Goal: Transaction & Acquisition: Purchase product/service

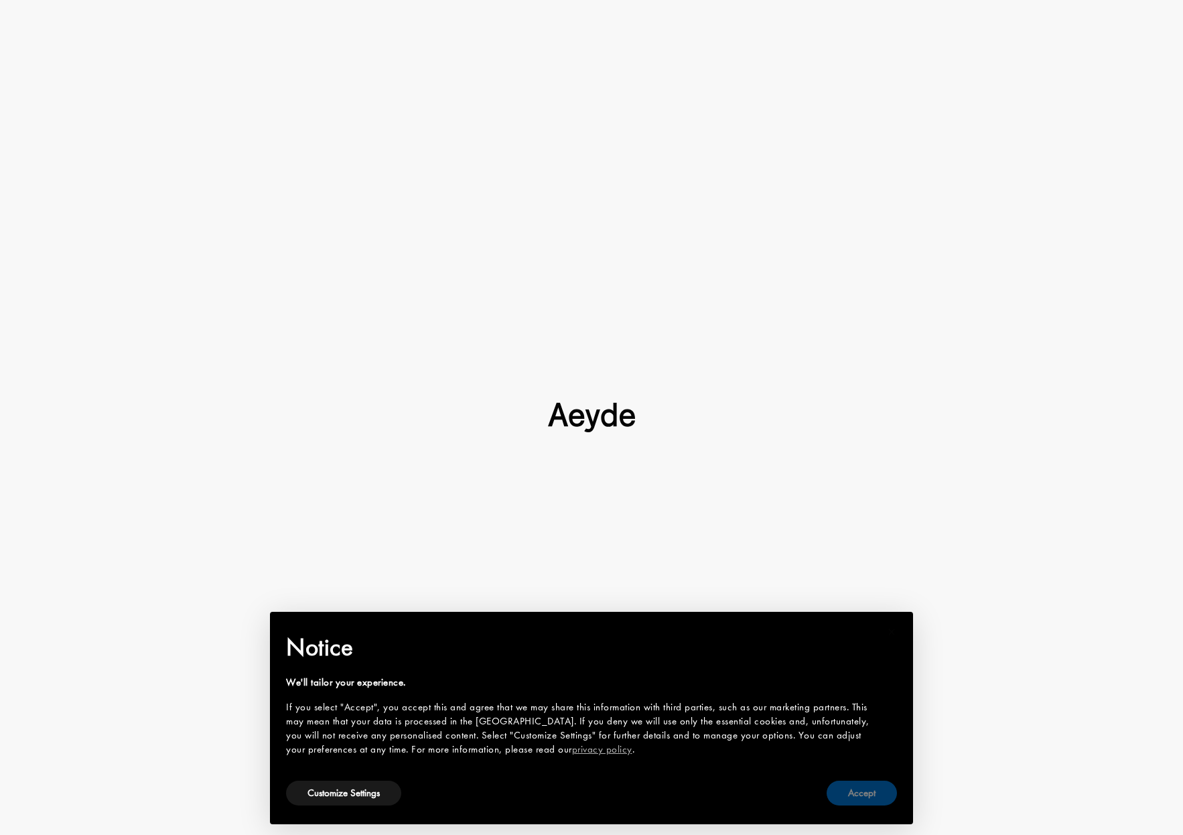
click at [861, 791] on button "Accept" at bounding box center [862, 793] width 70 height 25
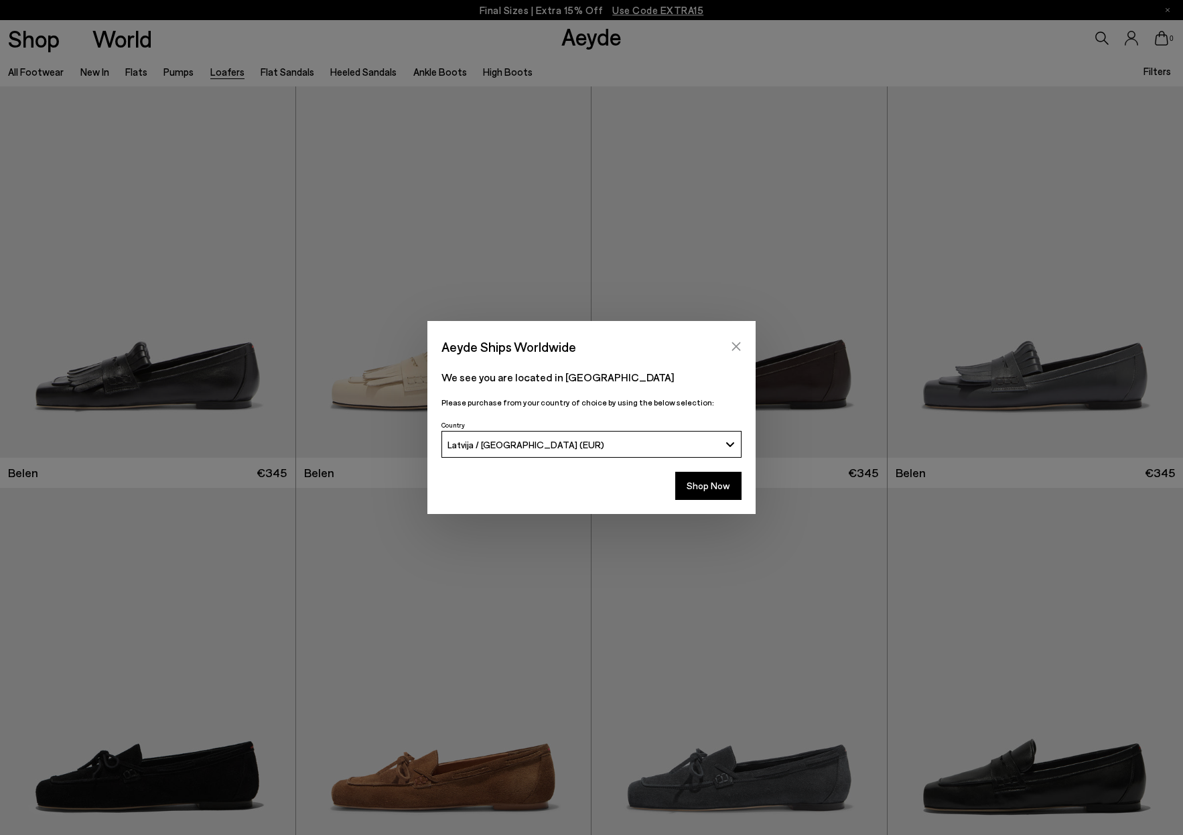
click at [735, 345] on icon "Close" at bounding box center [736, 346] width 9 height 9
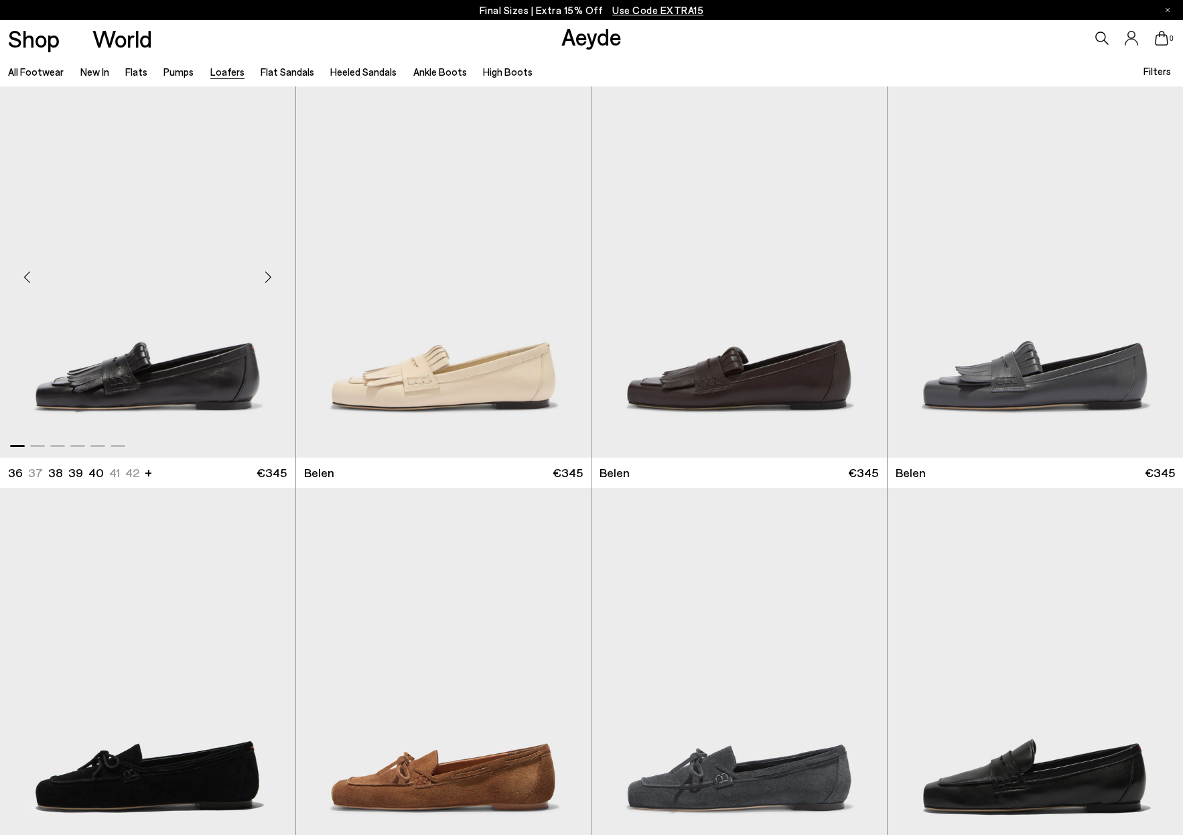
click at [141, 373] on img "1 / 6" at bounding box center [148, 271] width 296 height 371
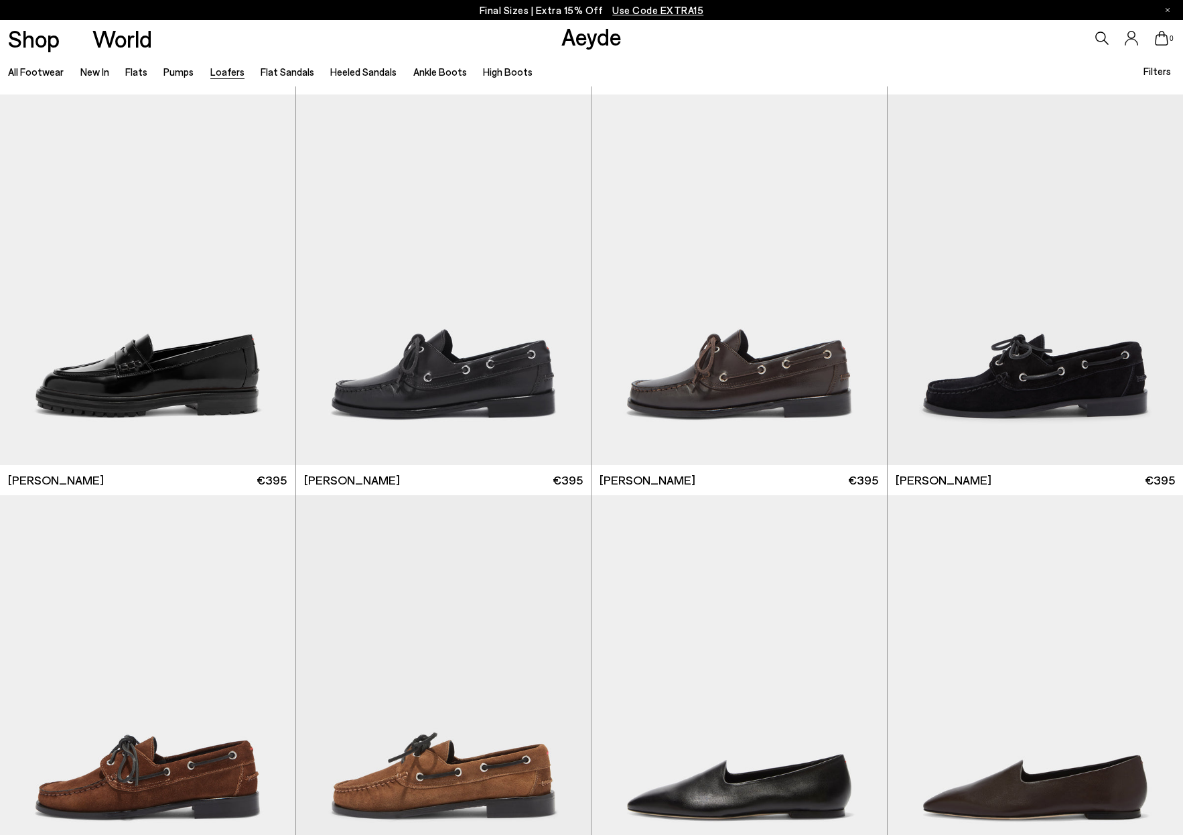
scroll to position [1210, 0]
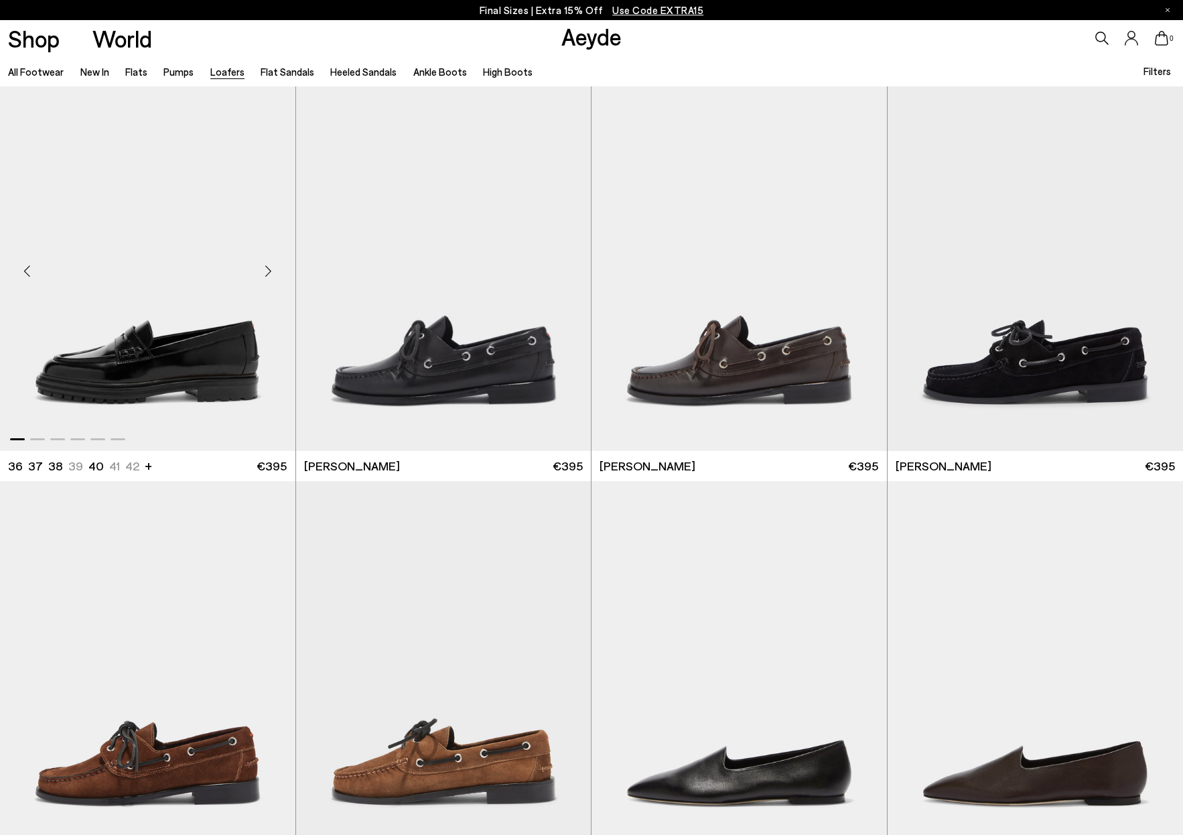
click at [210, 350] on img "1 / 6" at bounding box center [148, 265] width 296 height 371
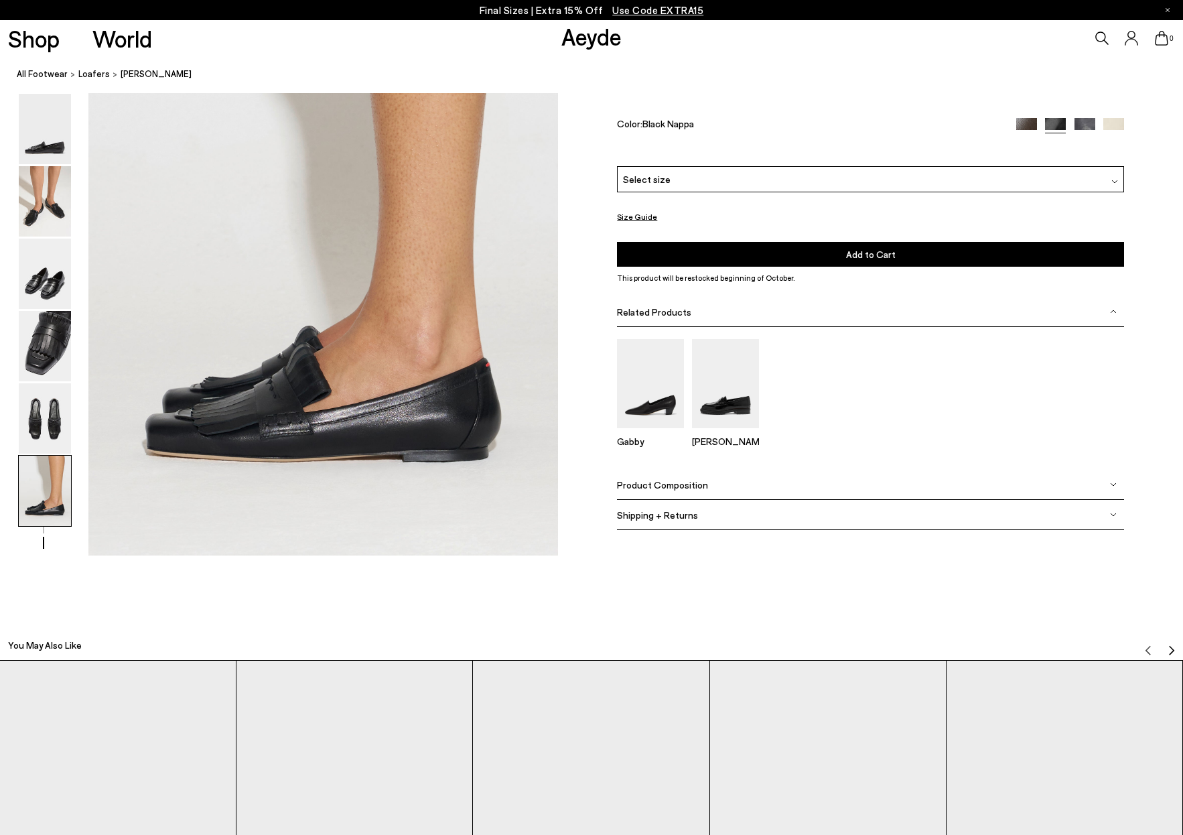
scroll to position [3270, 1]
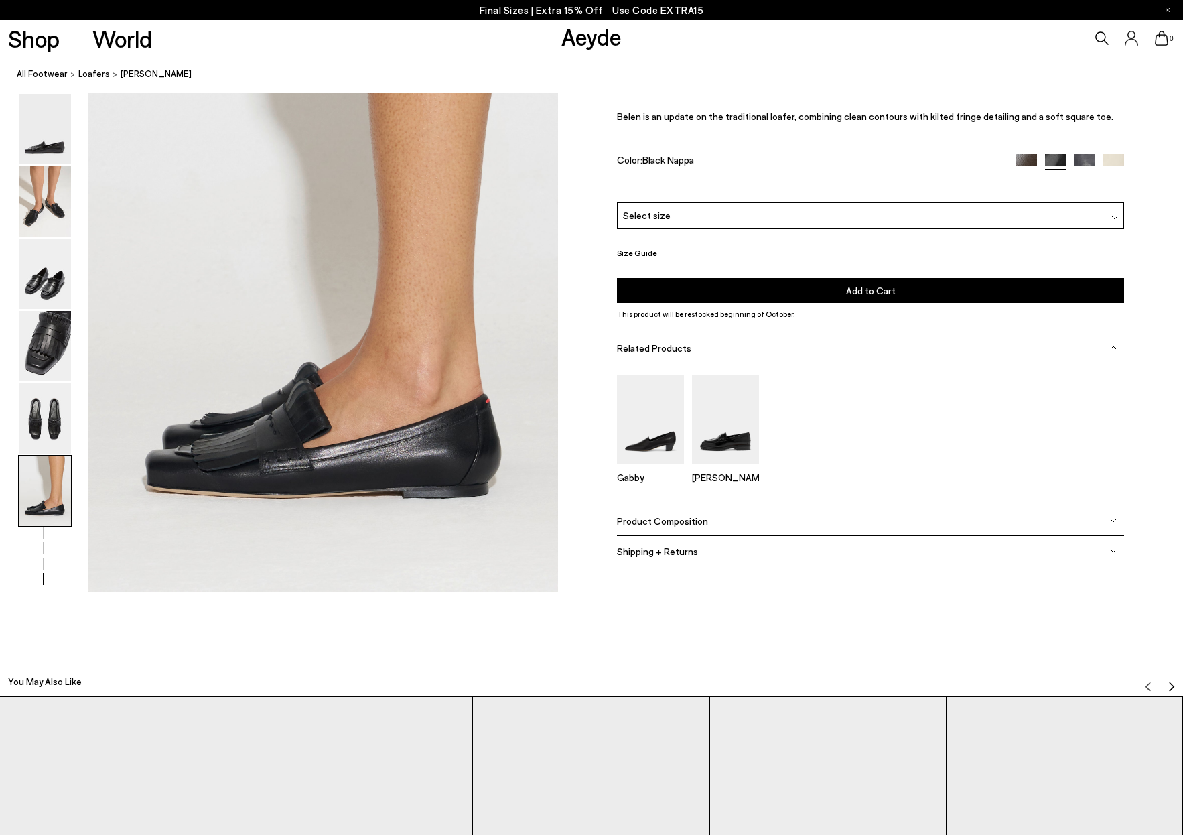
click at [1096, 213] on div "Select size" at bounding box center [870, 215] width 507 height 26
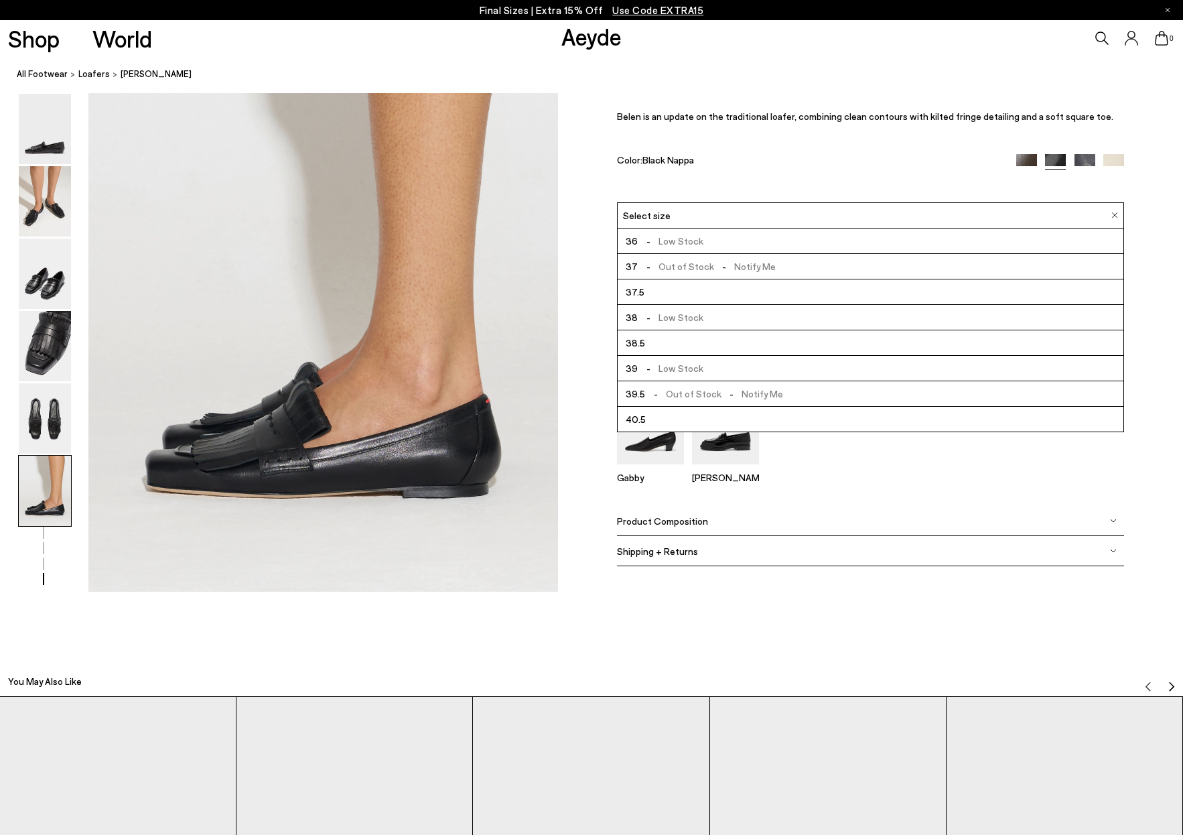
click at [641, 290] on span "37.5" at bounding box center [635, 291] width 19 height 17
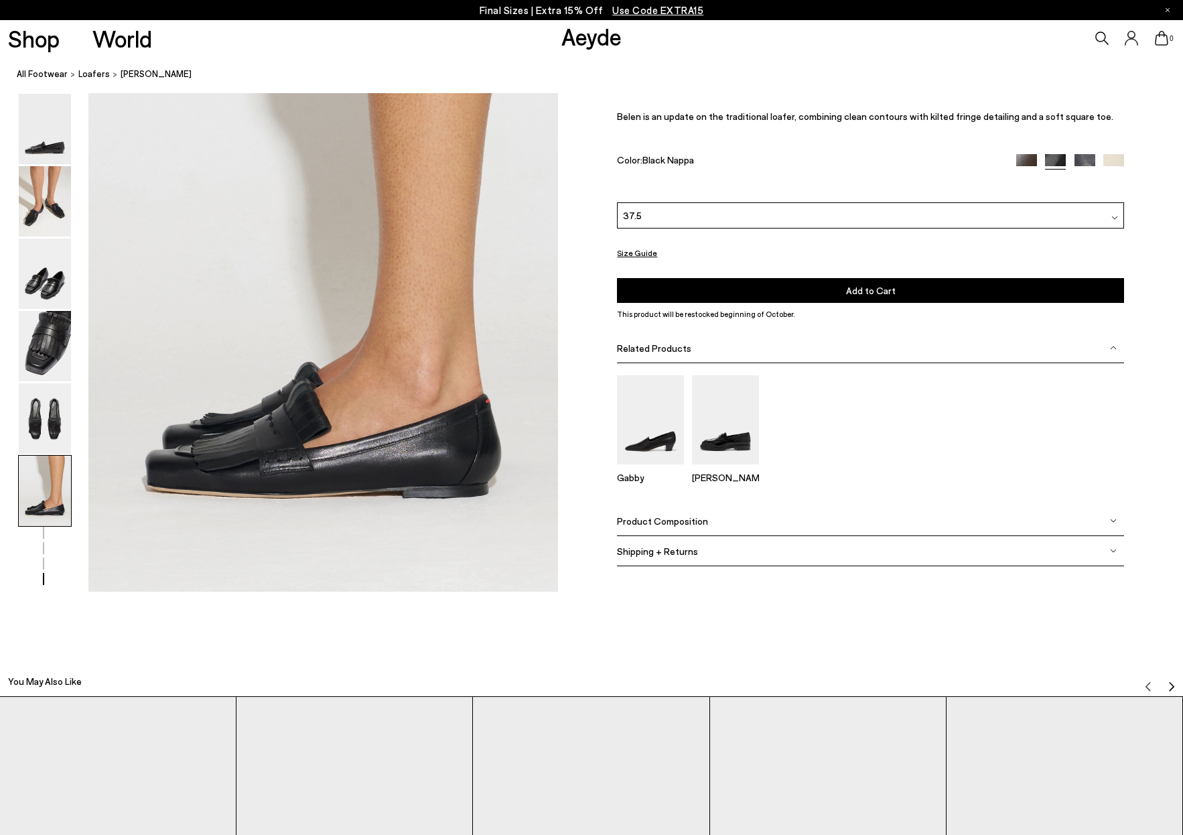
click at [873, 292] on span "Add to Cart" at bounding box center [871, 290] width 50 height 11
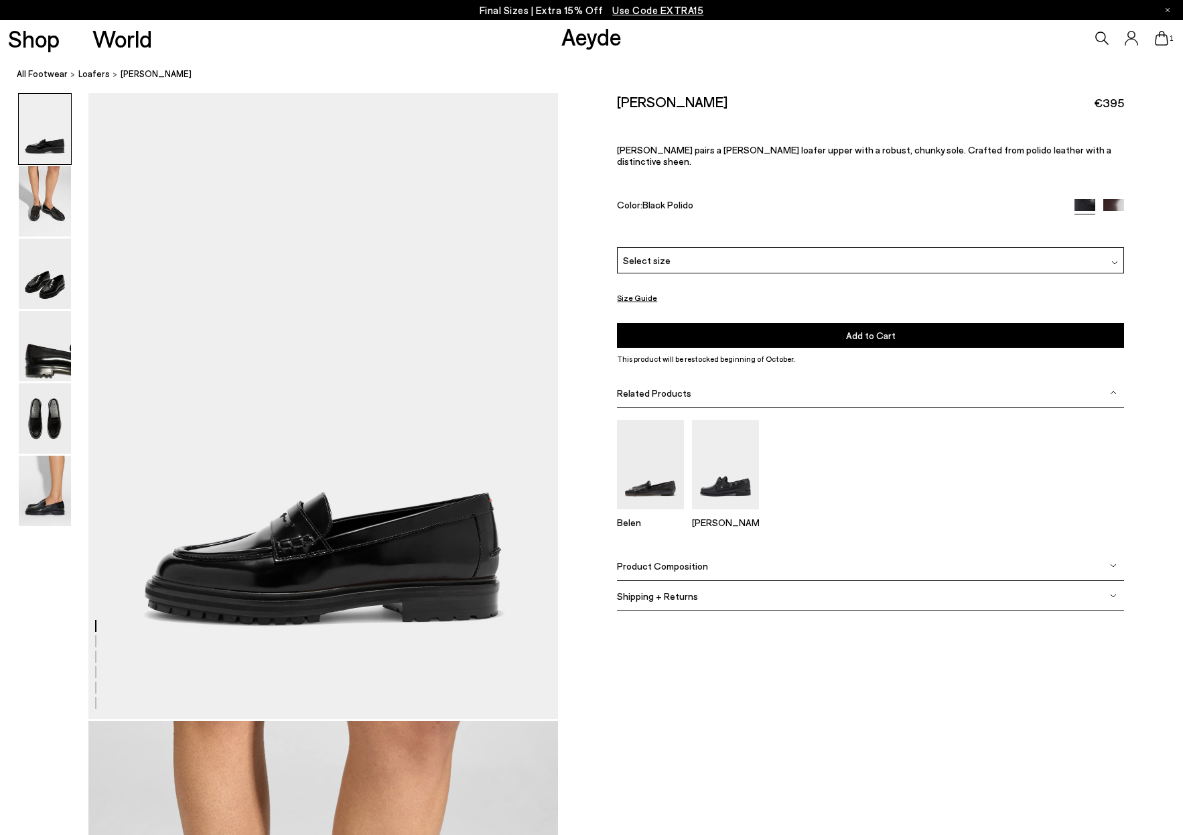
click at [1107, 247] on div "Select size" at bounding box center [870, 260] width 507 height 26
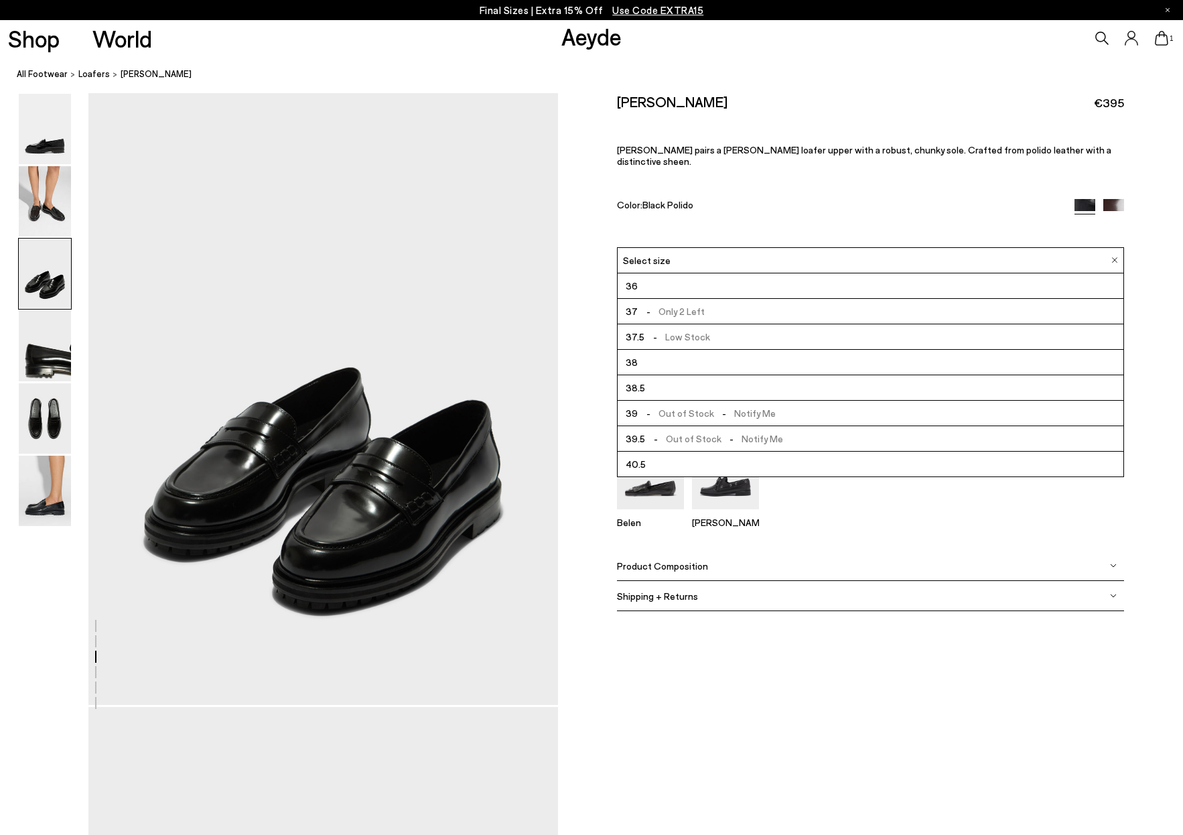
scroll to position [1348, 0]
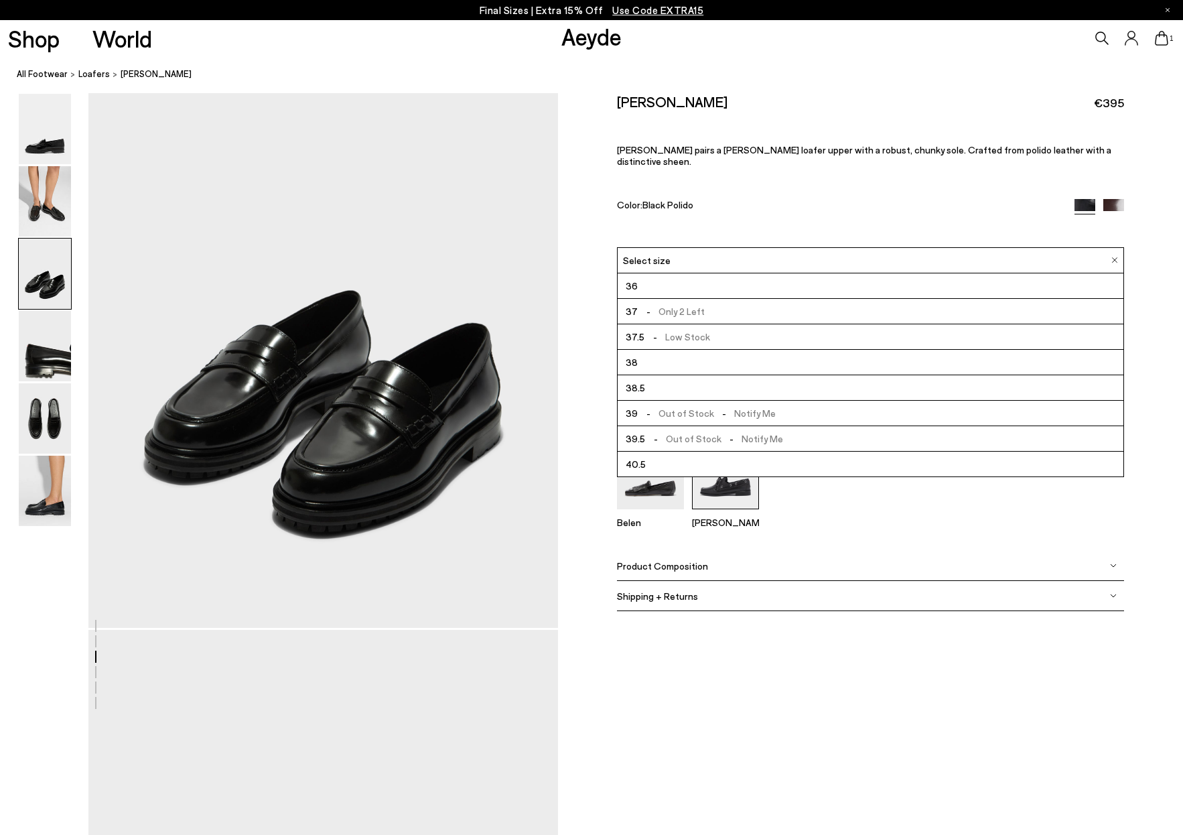
click at [751, 474] on img at bounding box center [725, 464] width 67 height 89
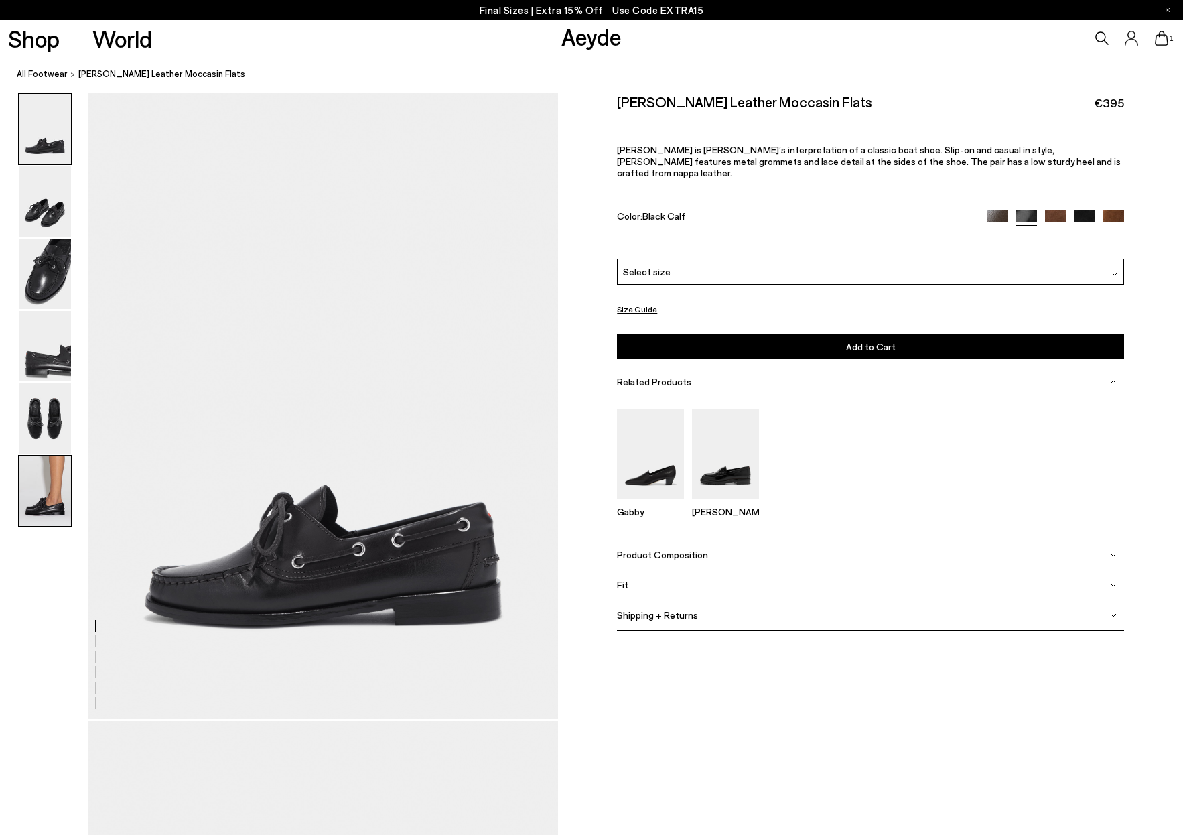
click at [46, 507] on img at bounding box center [45, 491] width 52 height 70
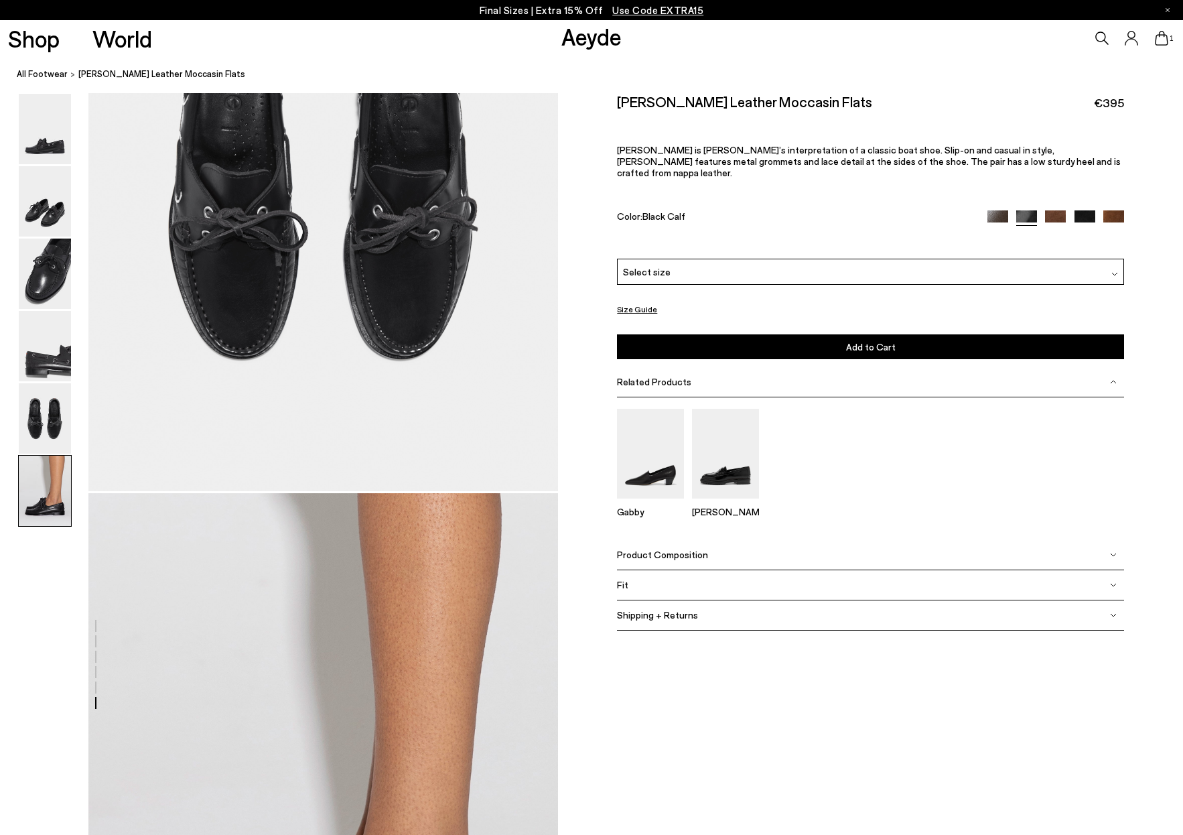
scroll to position [3235, 0]
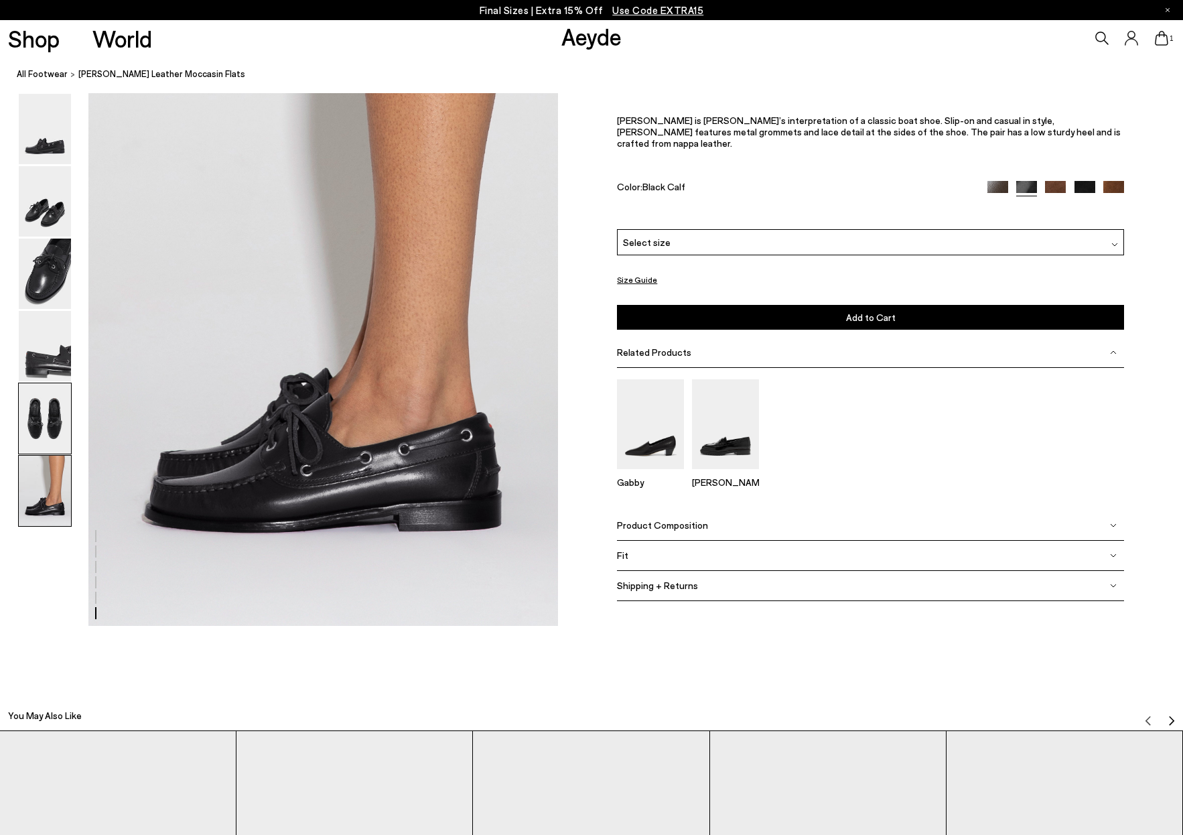
click at [47, 422] on img at bounding box center [45, 418] width 52 height 70
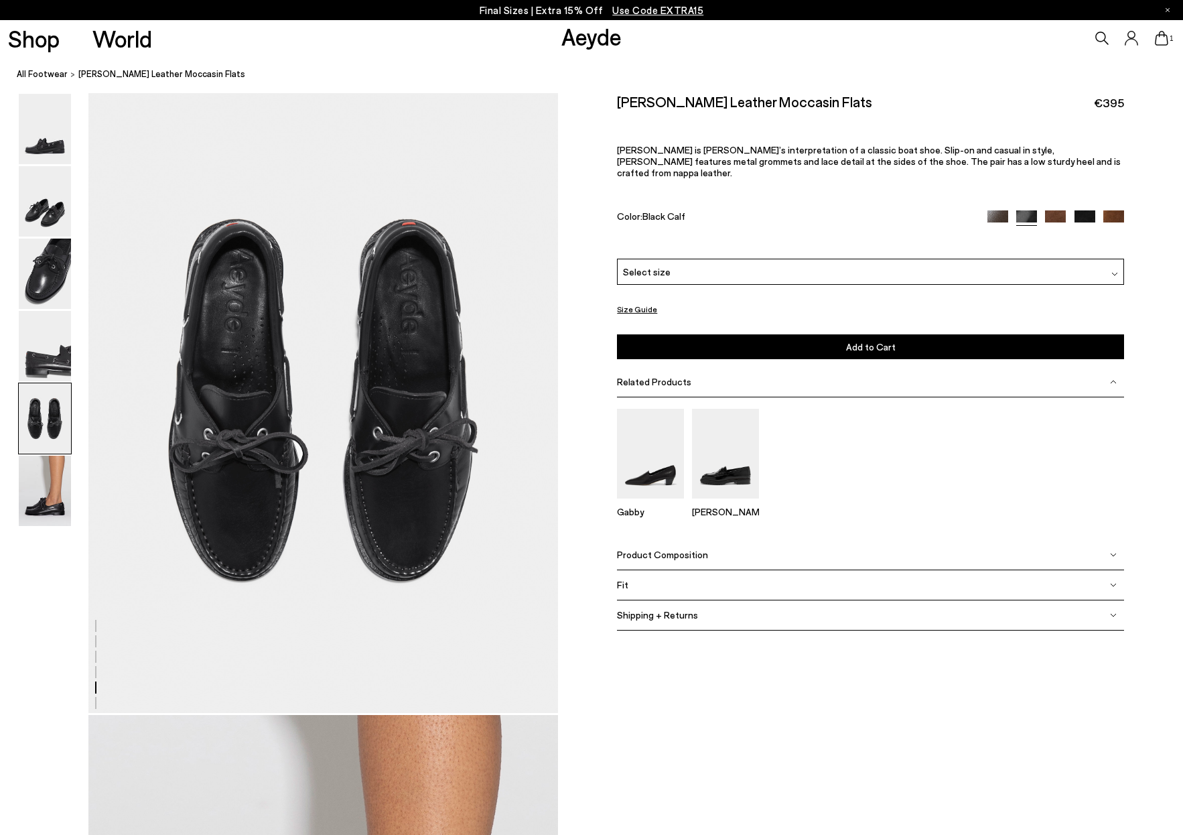
scroll to position [2515, 0]
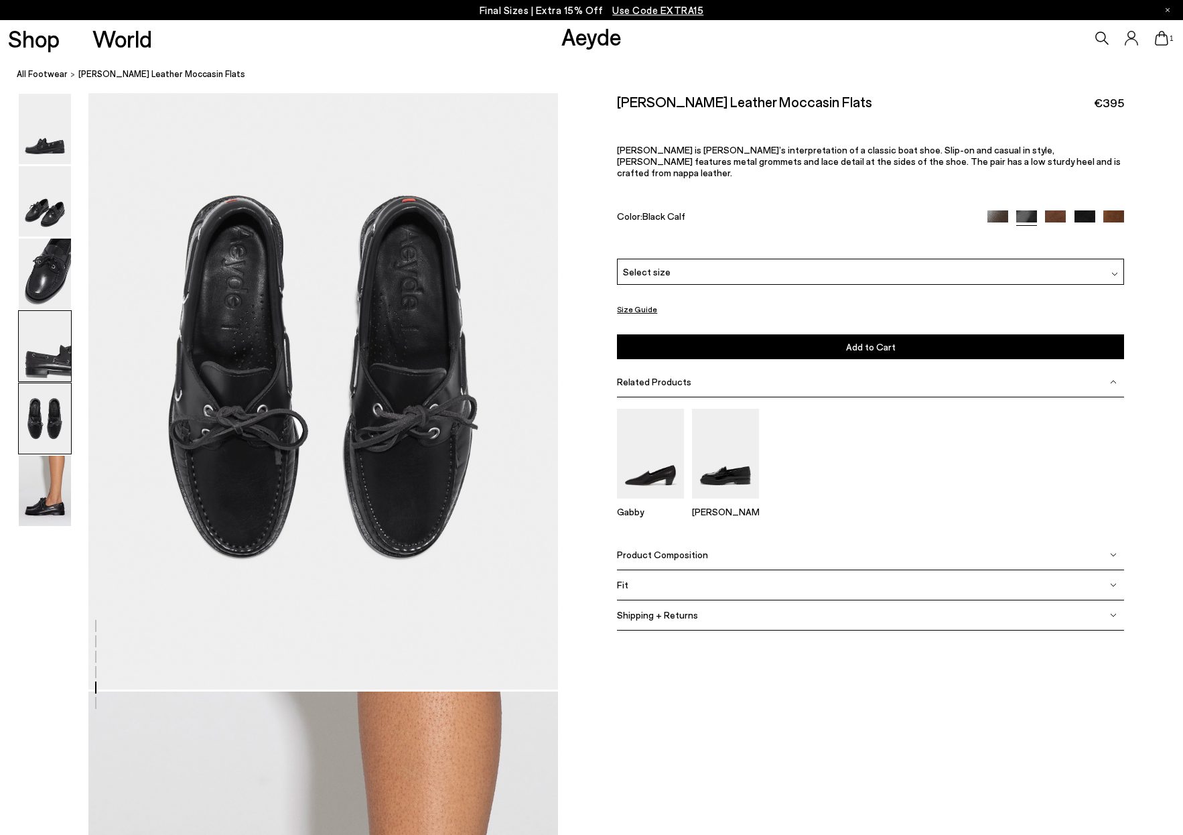
click at [40, 339] on img at bounding box center [45, 346] width 52 height 70
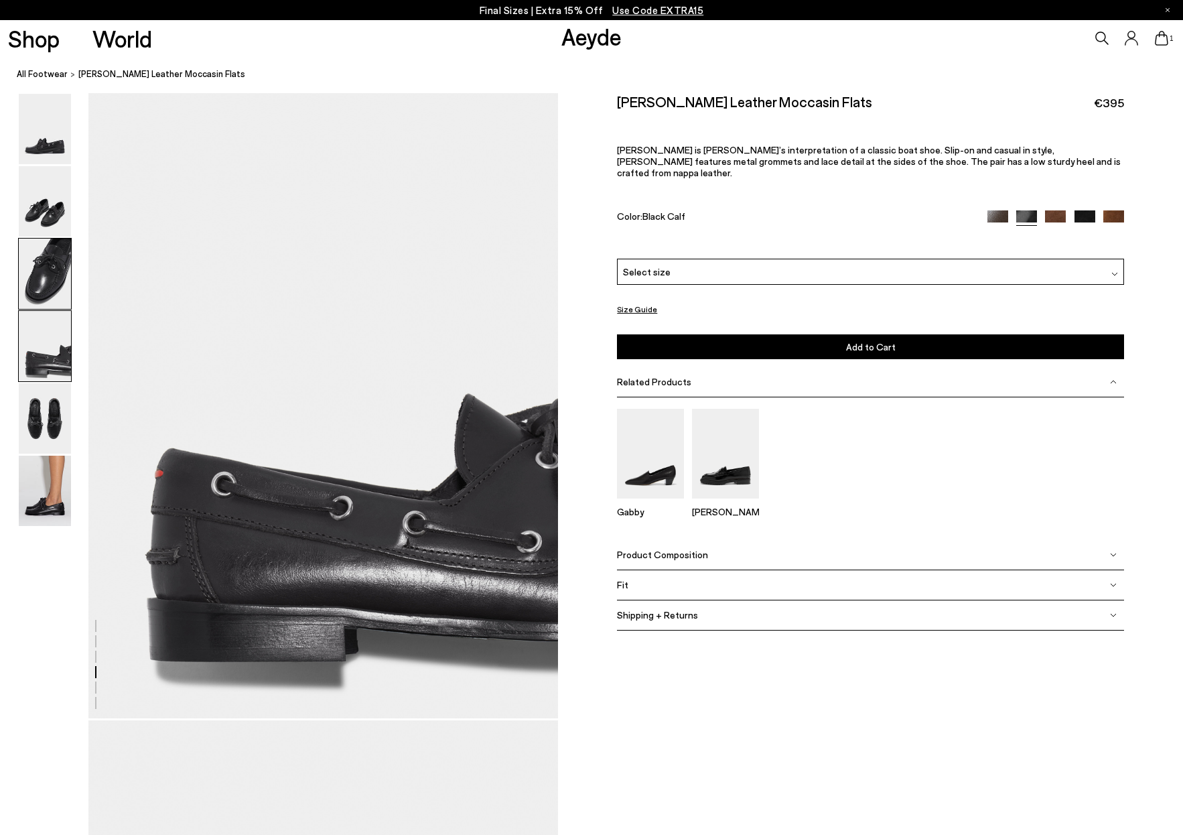
click at [54, 272] on img at bounding box center [45, 274] width 52 height 70
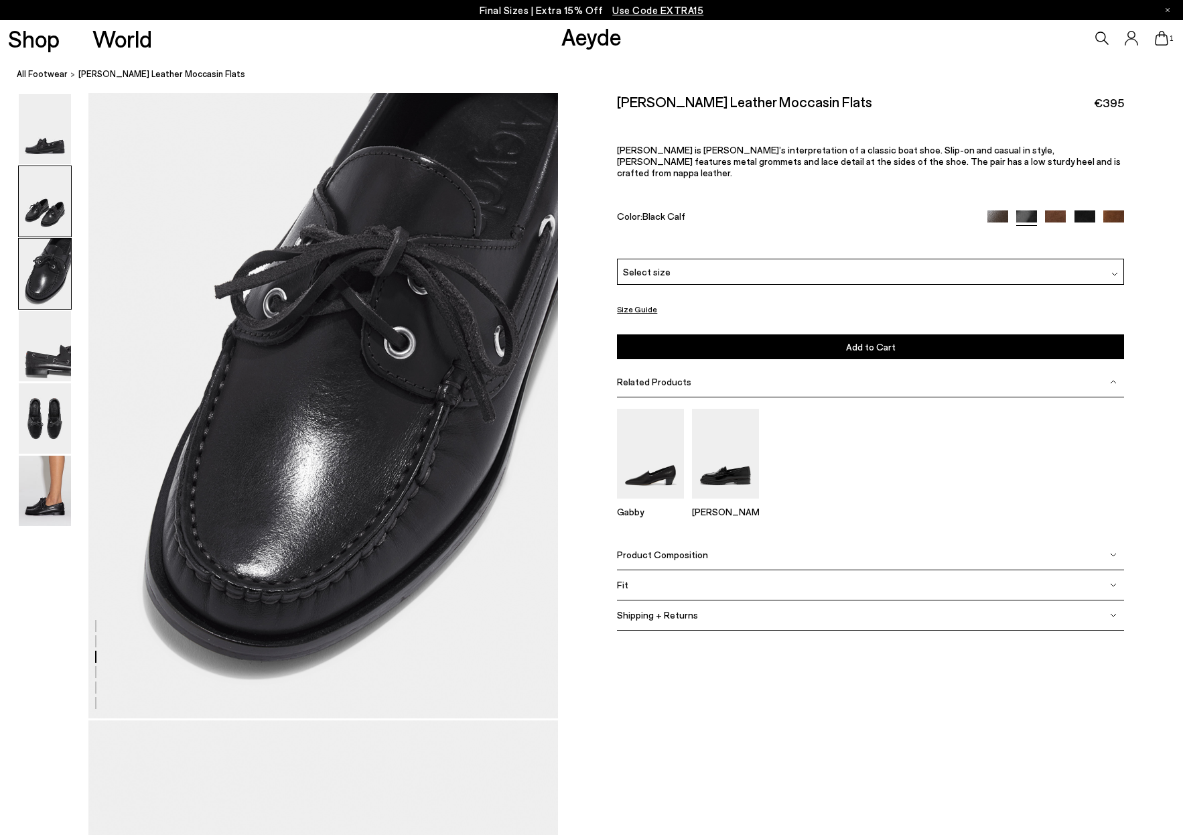
click at [42, 205] on img at bounding box center [45, 201] width 52 height 70
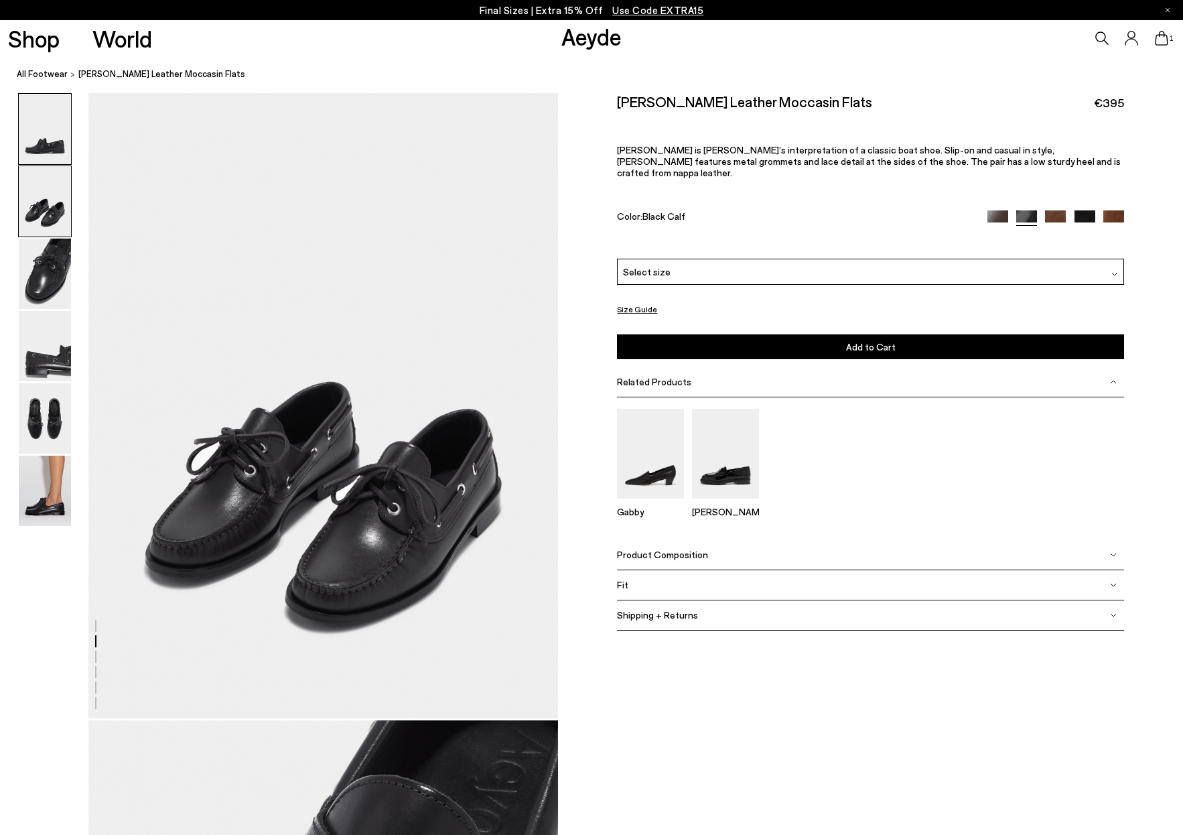
click at [58, 145] on img at bounding box center [45, 129] width 52 height 70
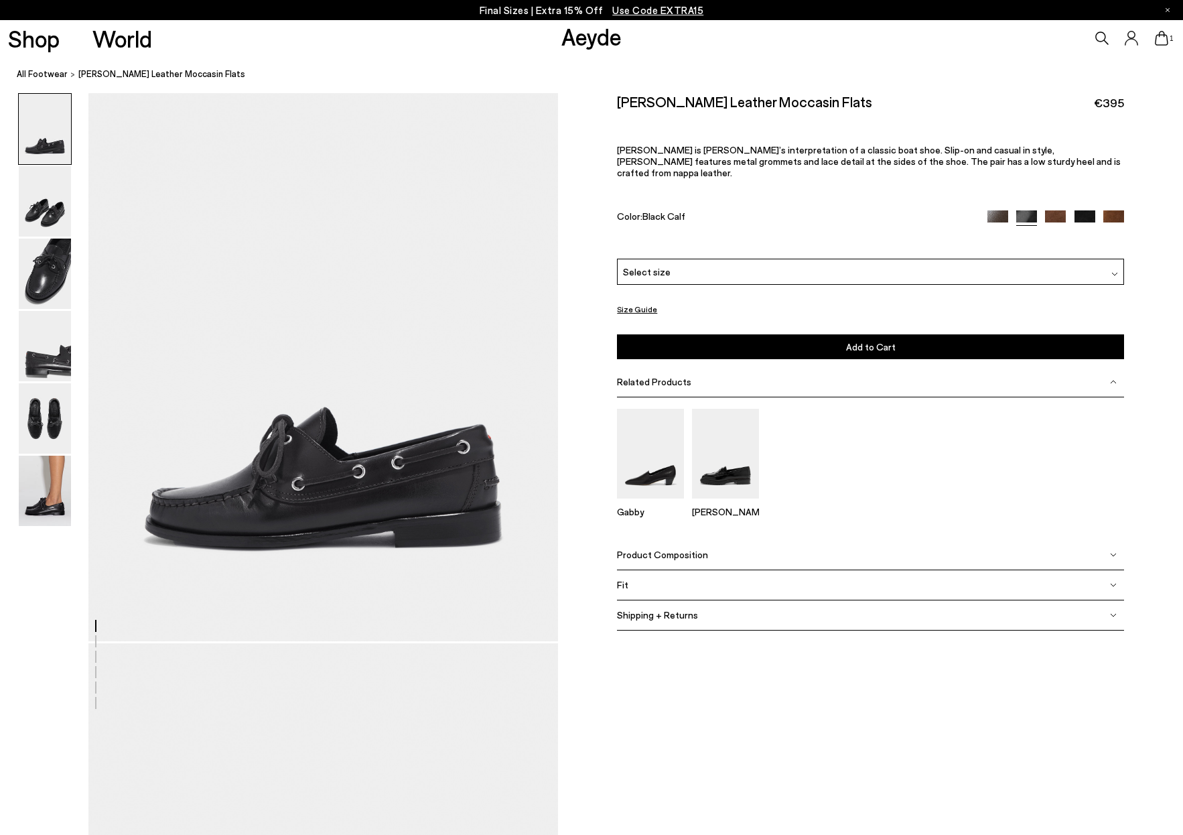
scroll to position [0, 0]
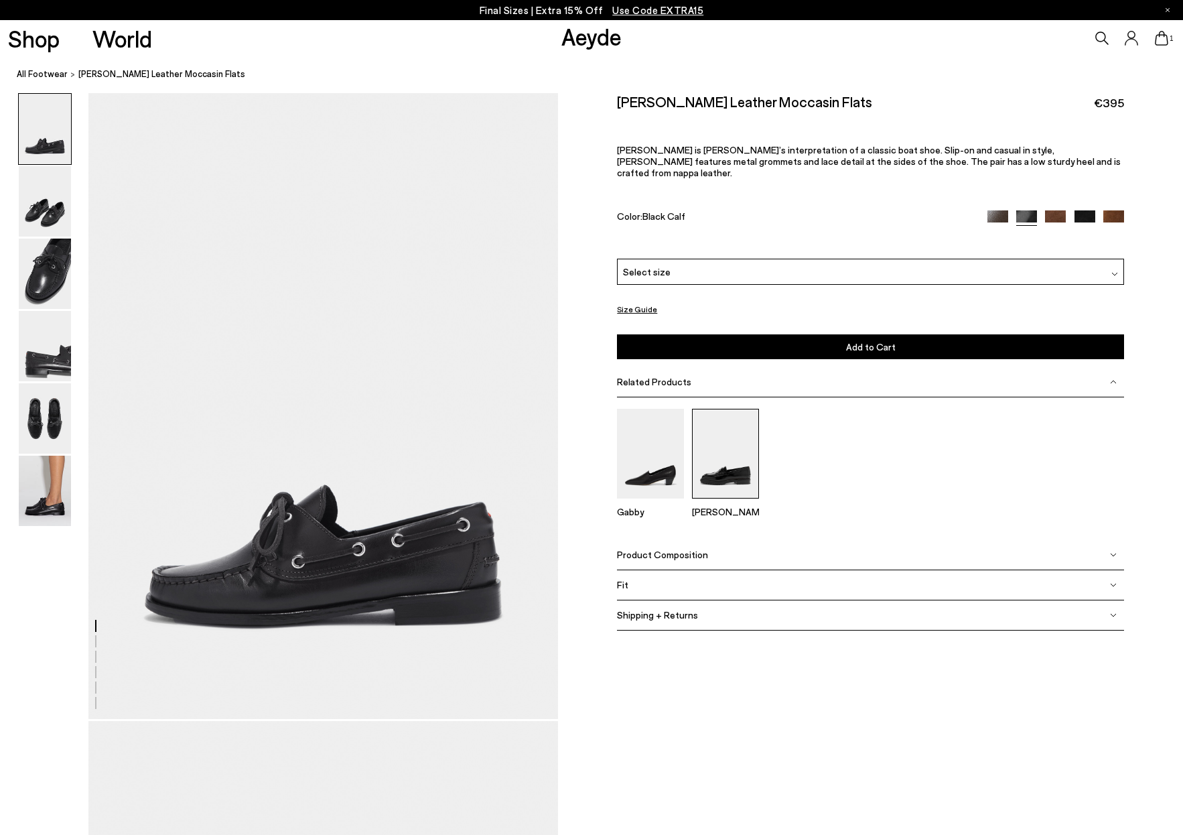
click at [743, 470] on img at bounding box center [725, 453] width 67 height 89
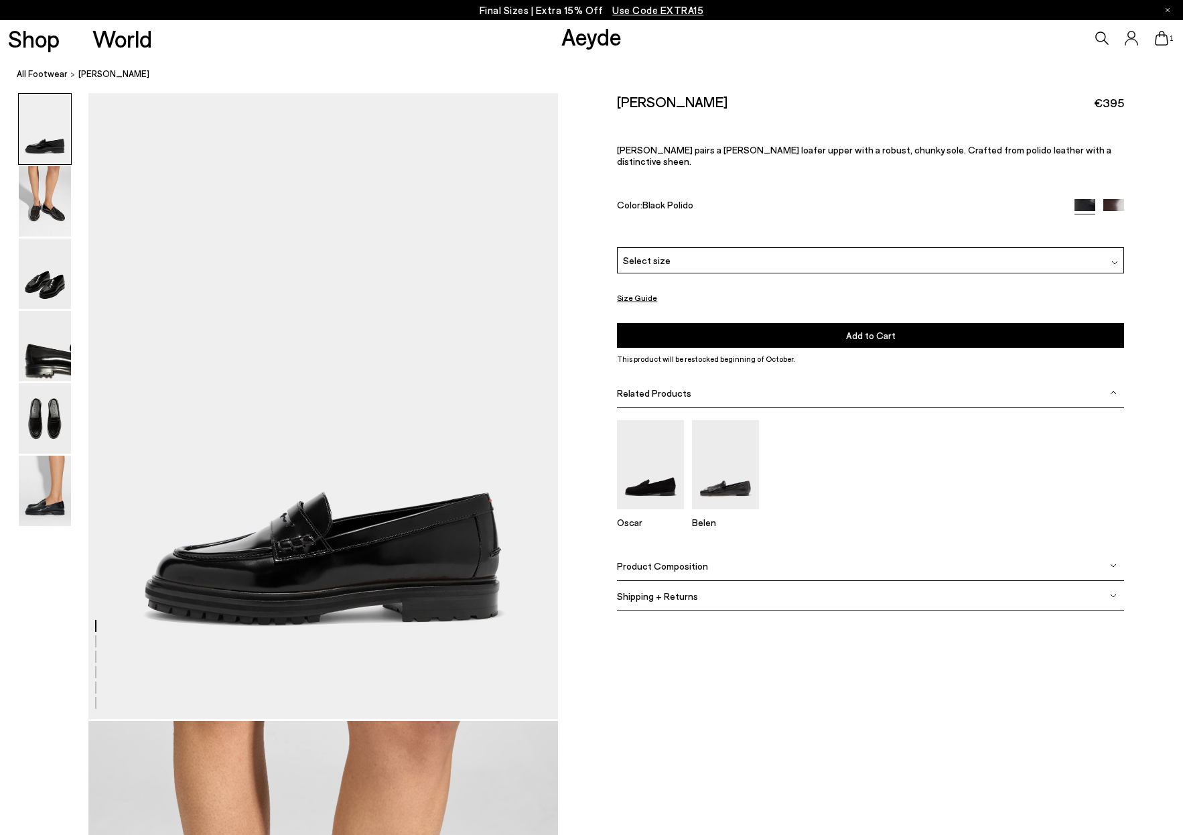
click at [1108, 199] on img at bounding box center [1114, 209] width 21 height 21
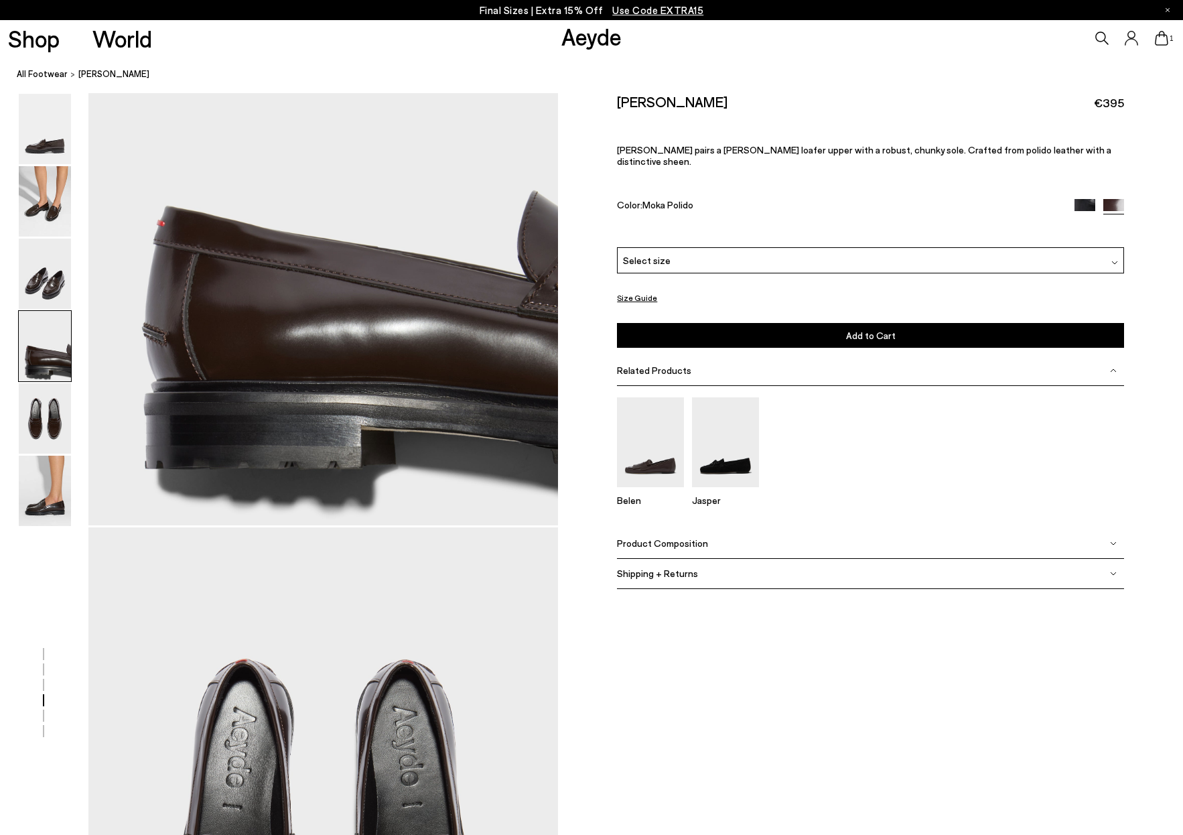
scroll to position [2124, 0]
